Goal: Task Accomplishment & Management: Manage account settings

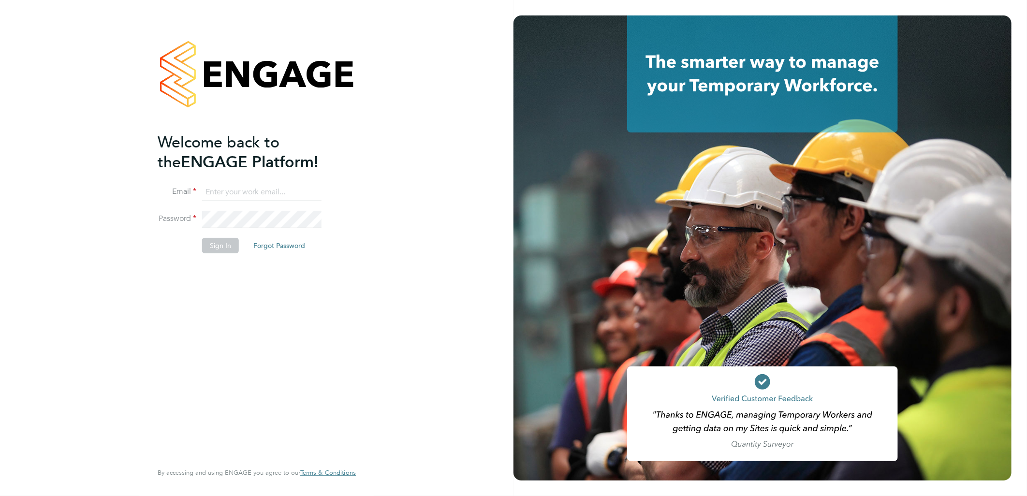
type input "[PERSON_NAME][EMAIL_ADDRESS][DOMAIN_NAME]"
click at [217, 248] on button "Sign In" at bounding box center [220, 245] width 37 height 15
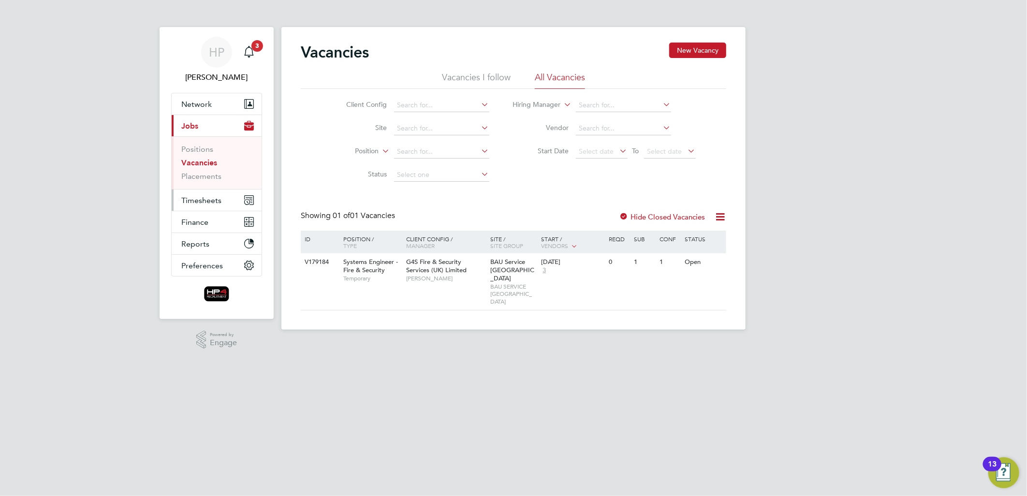
click at [207, 200] on span "Timesheets" at bounding box center [201, 200] width 40 height 9
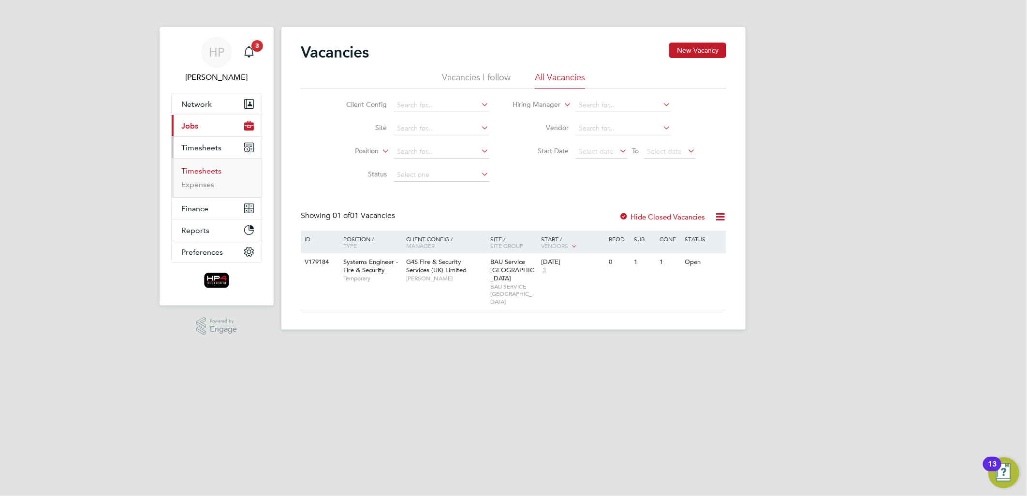
click at [204, 172] on link "Timesheets" at bounding box center [201, 170] width 40 height 9
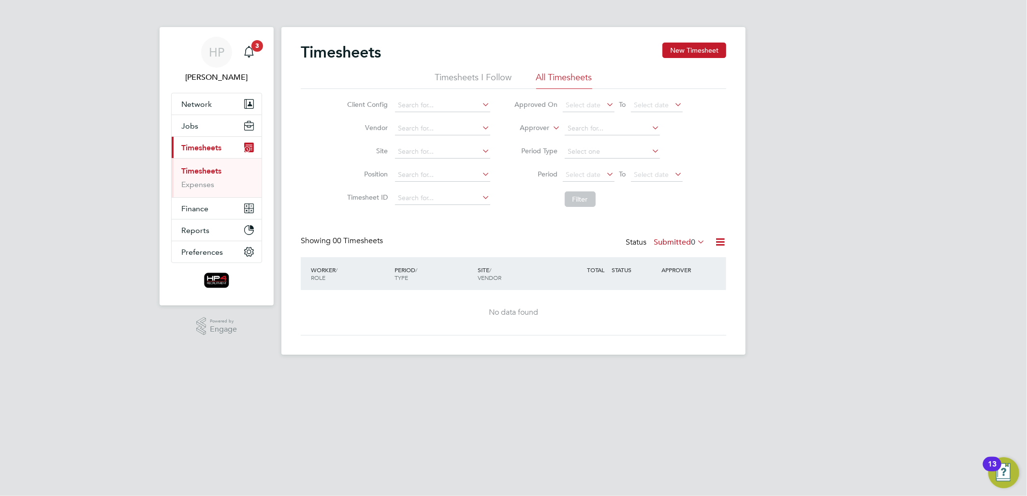
click at [695, 239] on icon at bounding box center [695, 242] width 0 height 14
click at [661, 297] on li "Approved" at bounding box center [666, 300] width 44 height 14
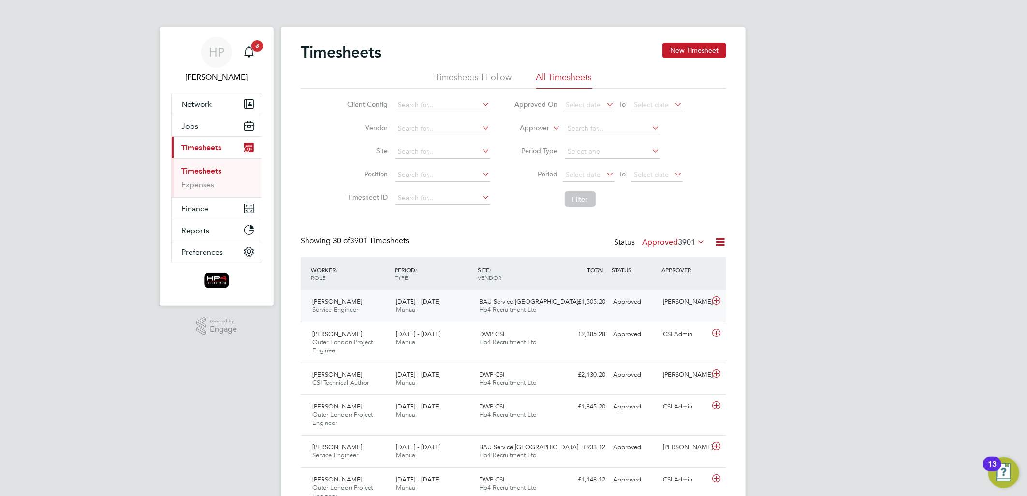
click at [714, 300] on icon at bounding box center [716, 301] width 12 height 8
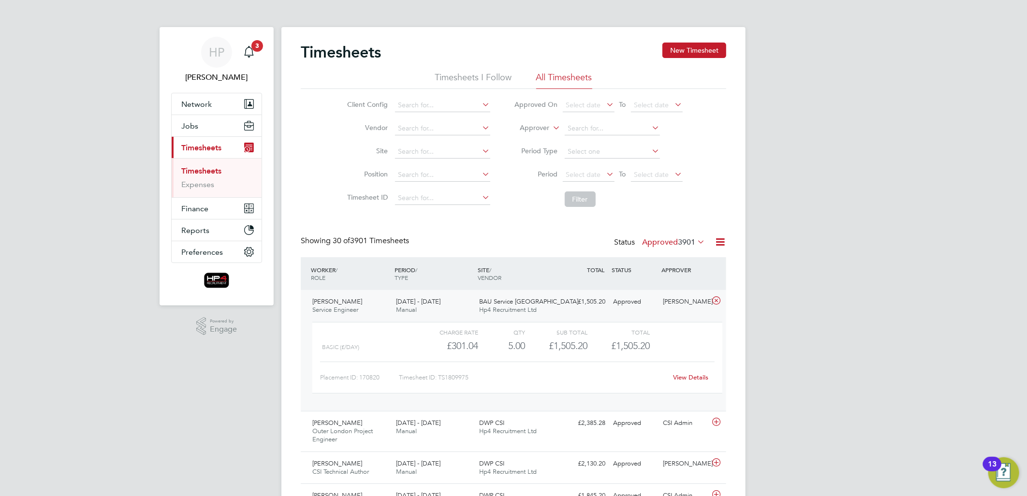
click at [689, 378] on link "View Details" at bounding box center [690, 377] width 35 height 8
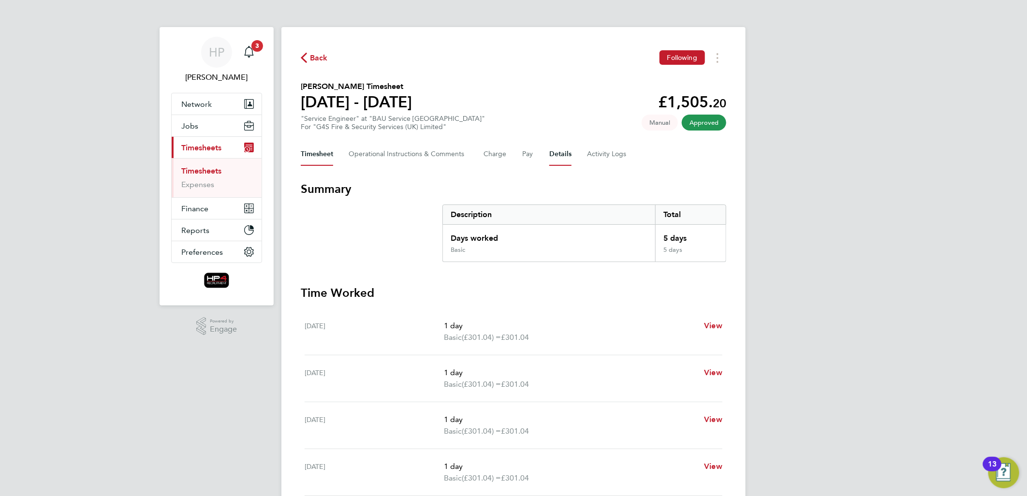
click at [560, 156] on button "Details" at bounding box center [560, 154] width 22 height 23
